Goal: Task Accomplishment & Management: Manage account settings

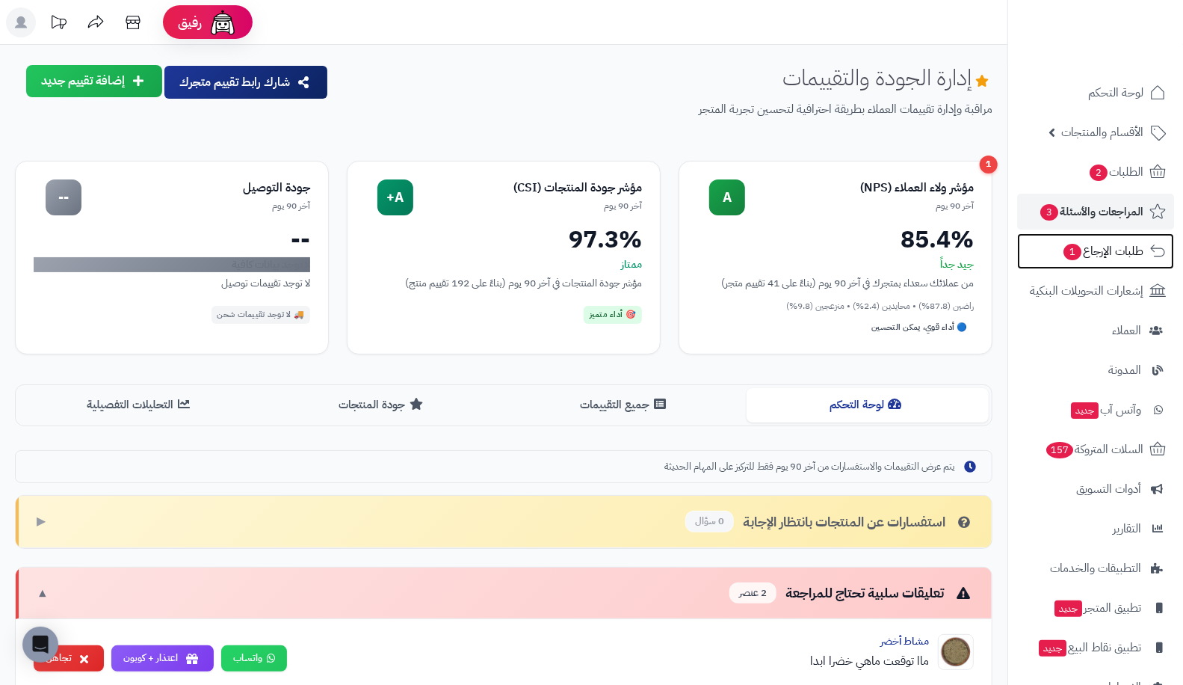
click at [1067, 250] on span "1" at bounding box center [1072, 252] width 18 height 16
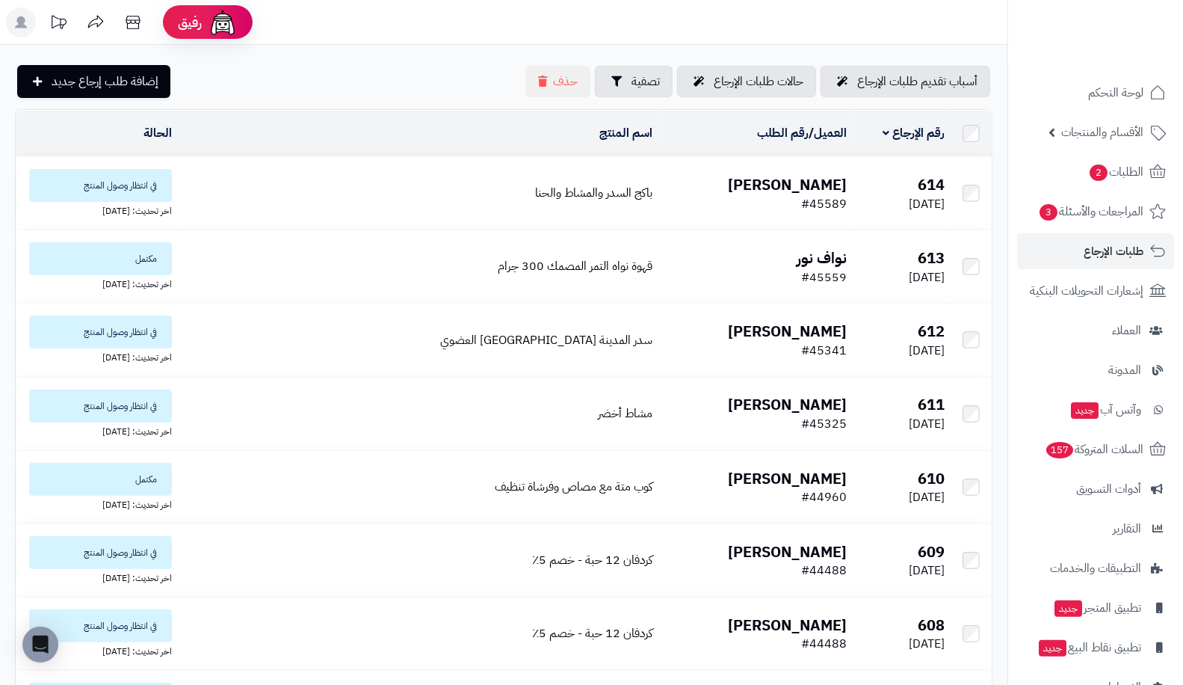
click at [816, 191] on b "فاطمه علي" at bounding box center [788, 184] width 119 height 22
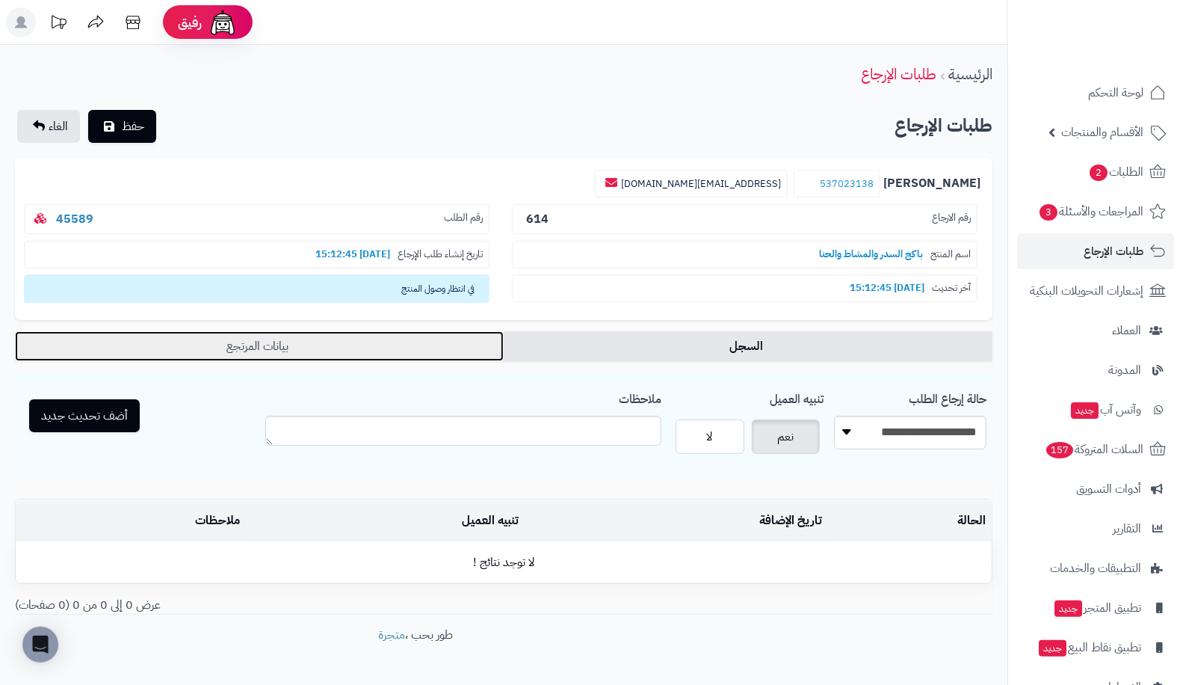
click at [413, 353] on link "بيانات المرتجع" at bounding box center [259, 346] width 489 height 30
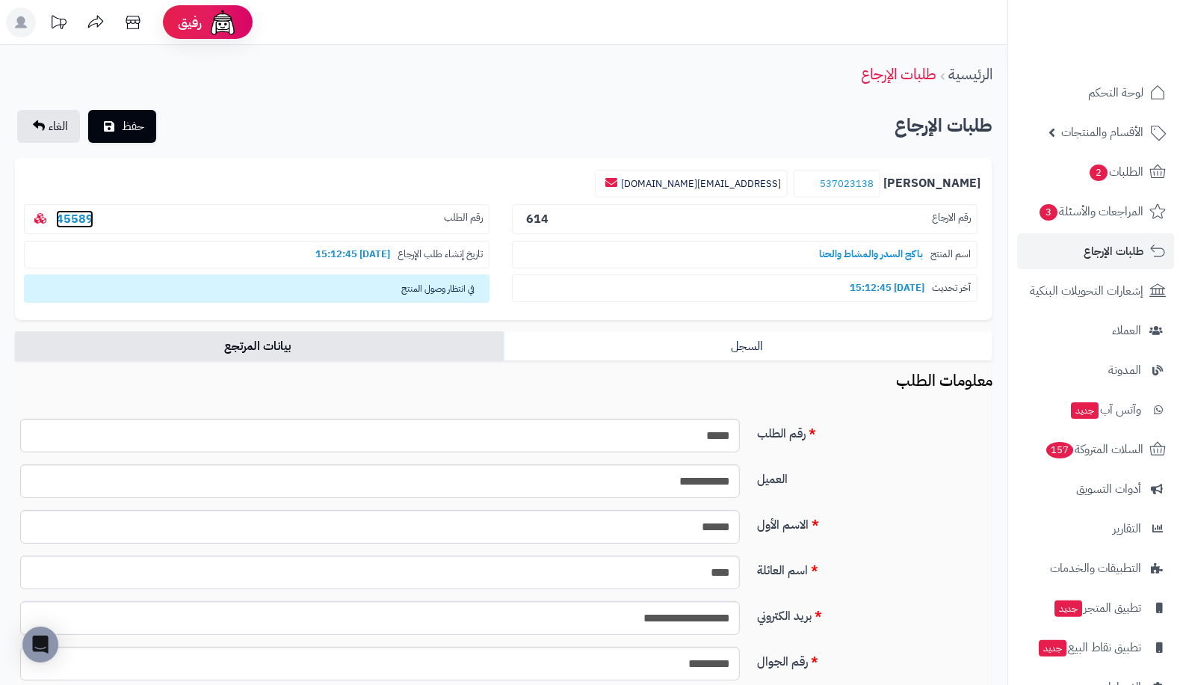
click at [64, 212] on link "45589" at bounding box center [74, 219] width 37 height 18
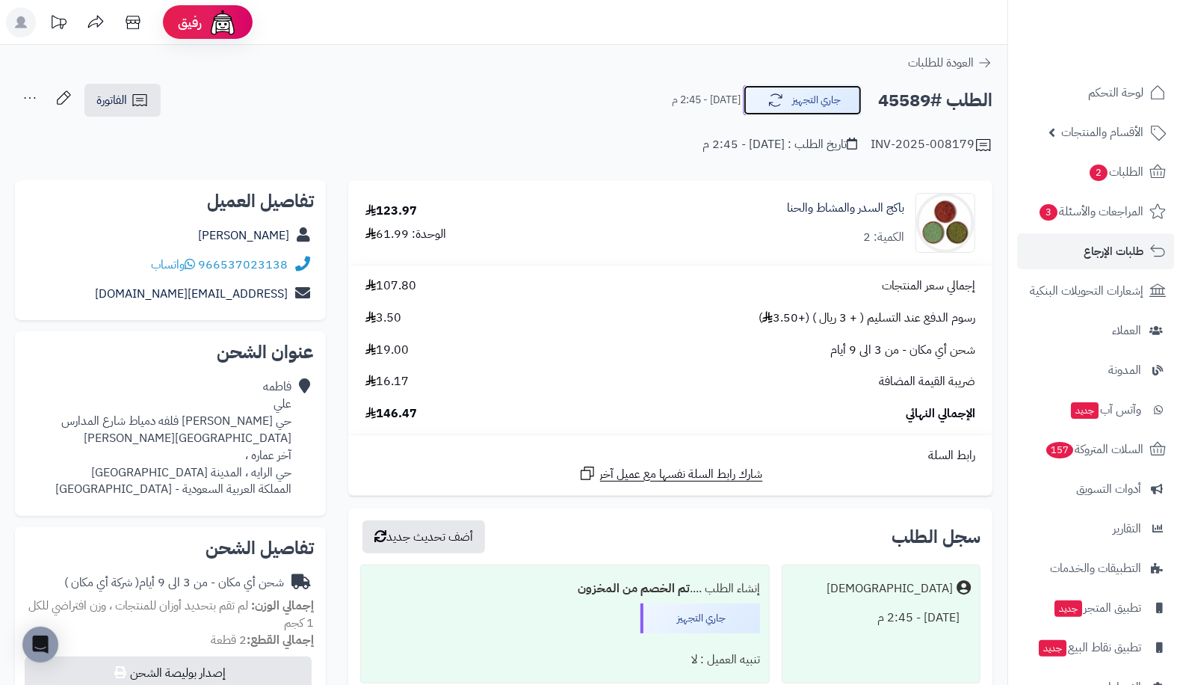
click at [804, 84] on button "جاري التجهيز" at bounding box center [803, 99] width 120 height 31
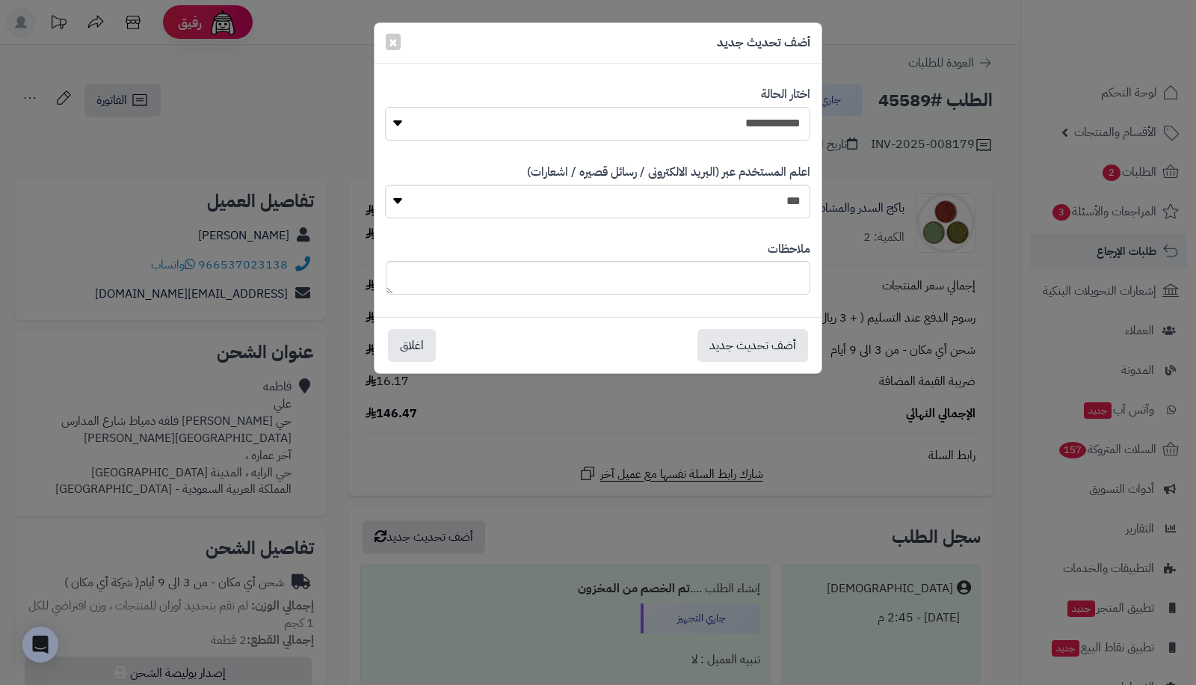
click at [543, 110] on select "**********" at bounding box center [597, 124] width 425 height 34
select select "*"
click at [385, 107] on select "**********" at bounding box center [597, 124] width 425 height 34
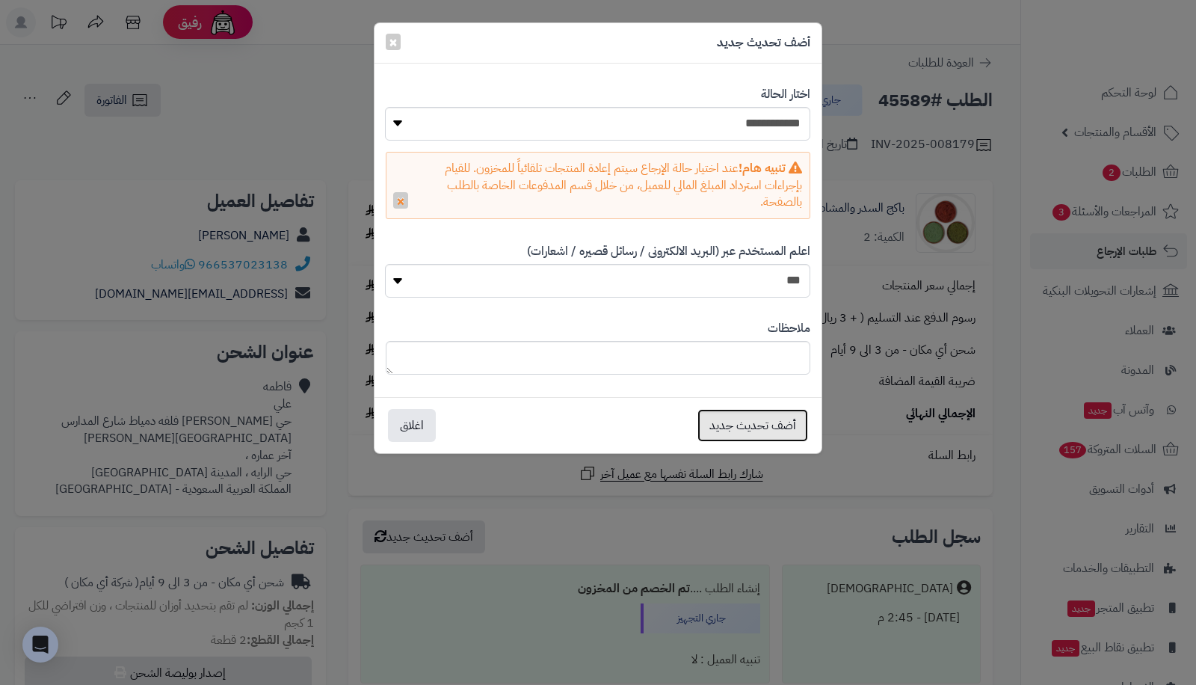
click at [729, 426] on button "أضف تحديث جديد" at bounding box center [752, 425] width 111 height 33
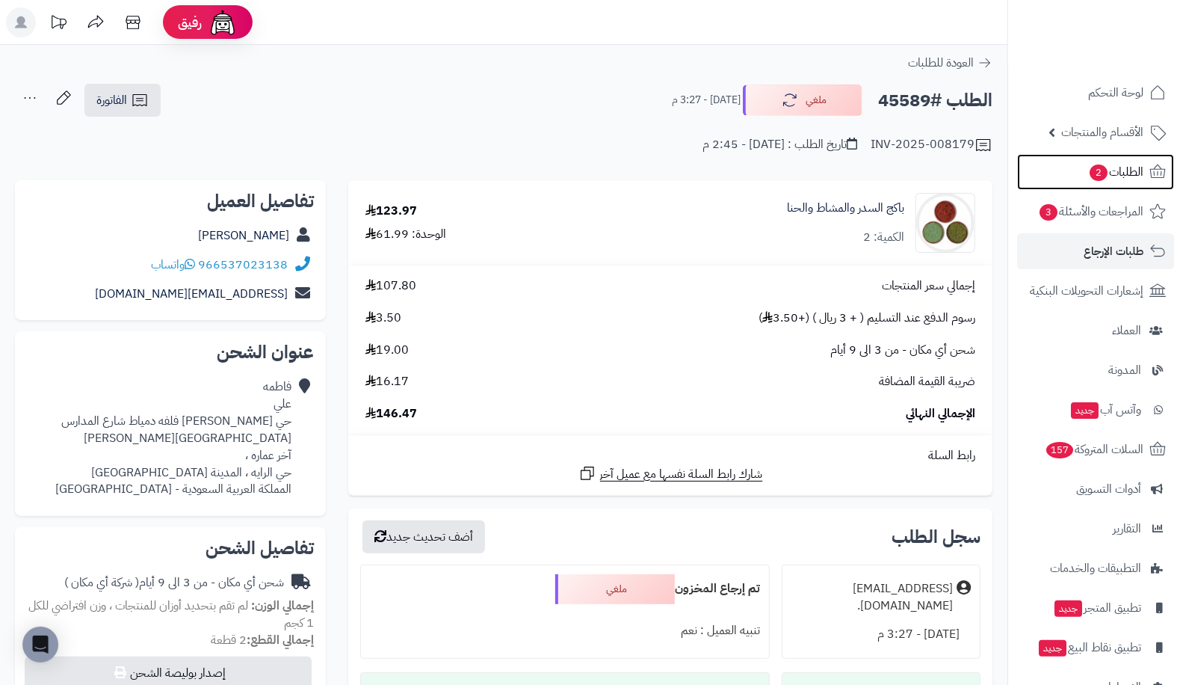
click at [1070, 167] on link "الطلبات 2" at bounding box center [1095, 172] width 157 height 36
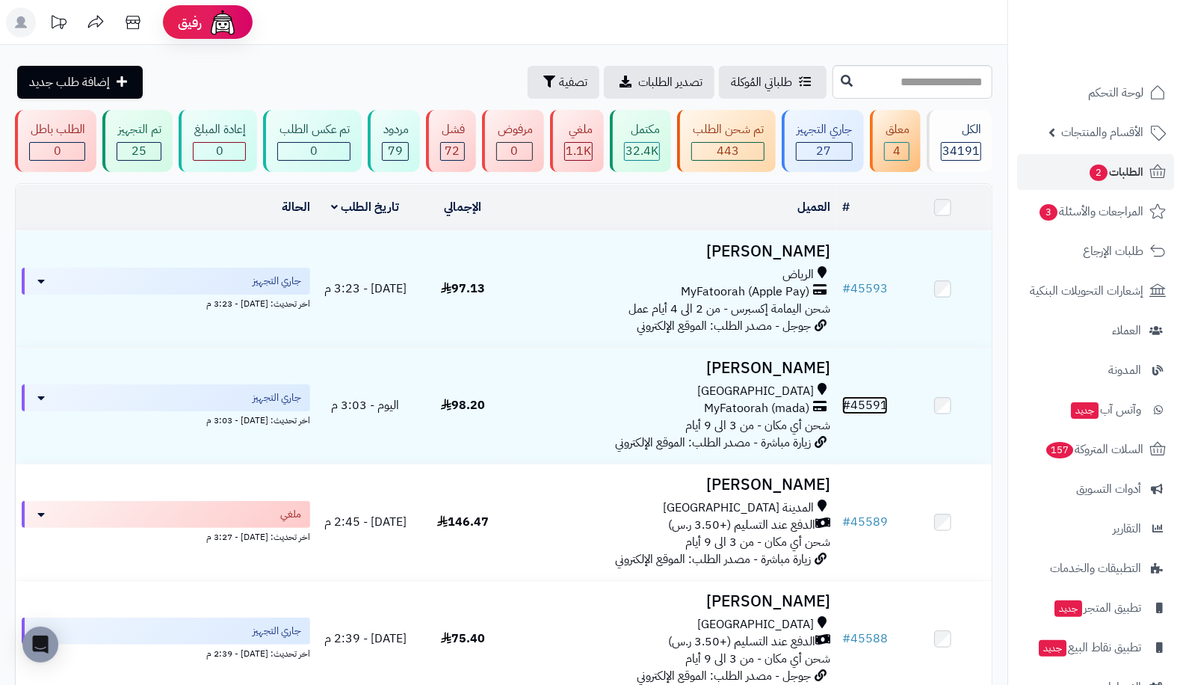
click at [881, 398] on link "# 45591" at bounding box center [865, 405] width 46 height 18
